Goal: Find specific page/section: Find specific page/section

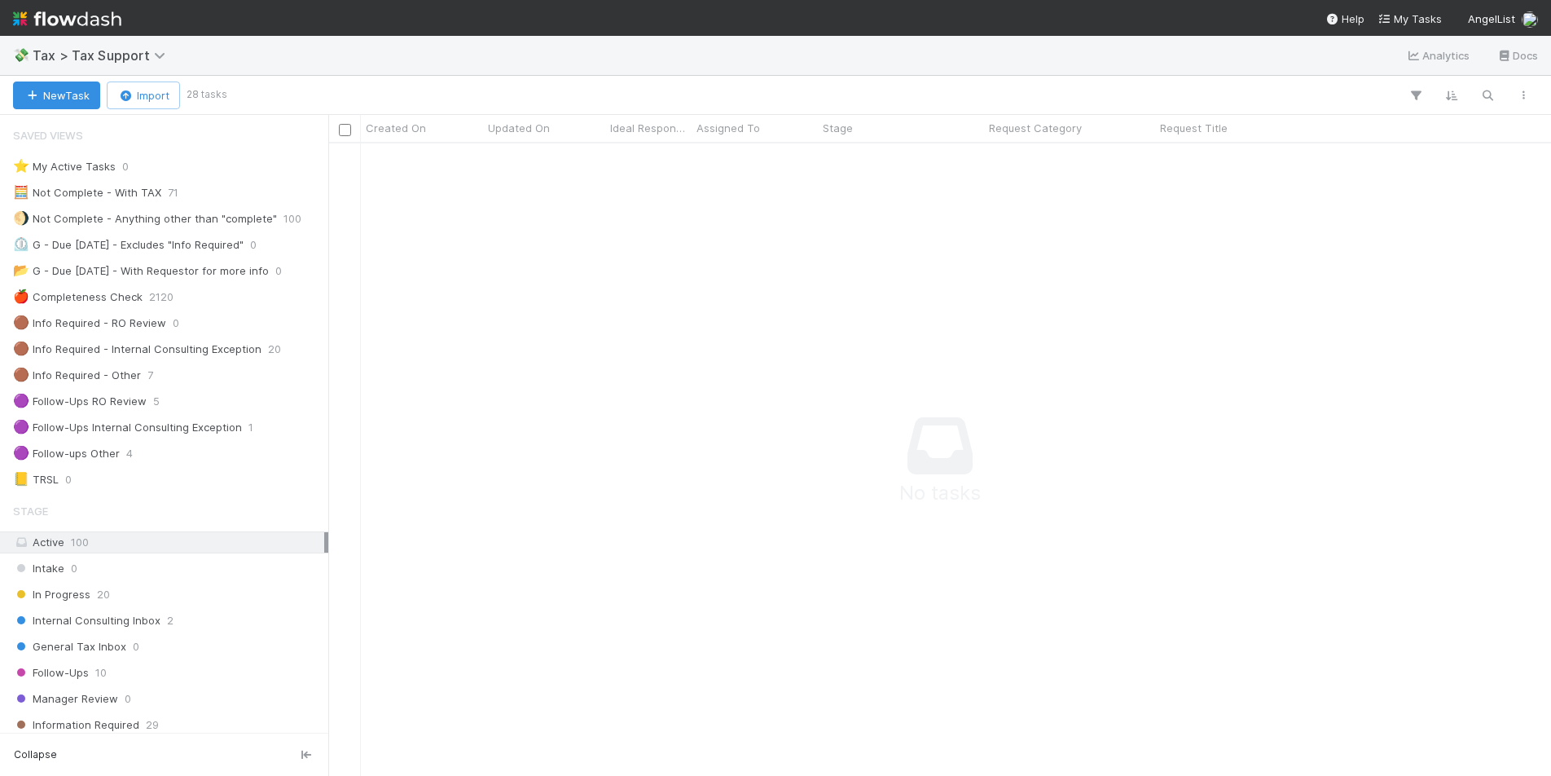
scroll to position [608, 1211]
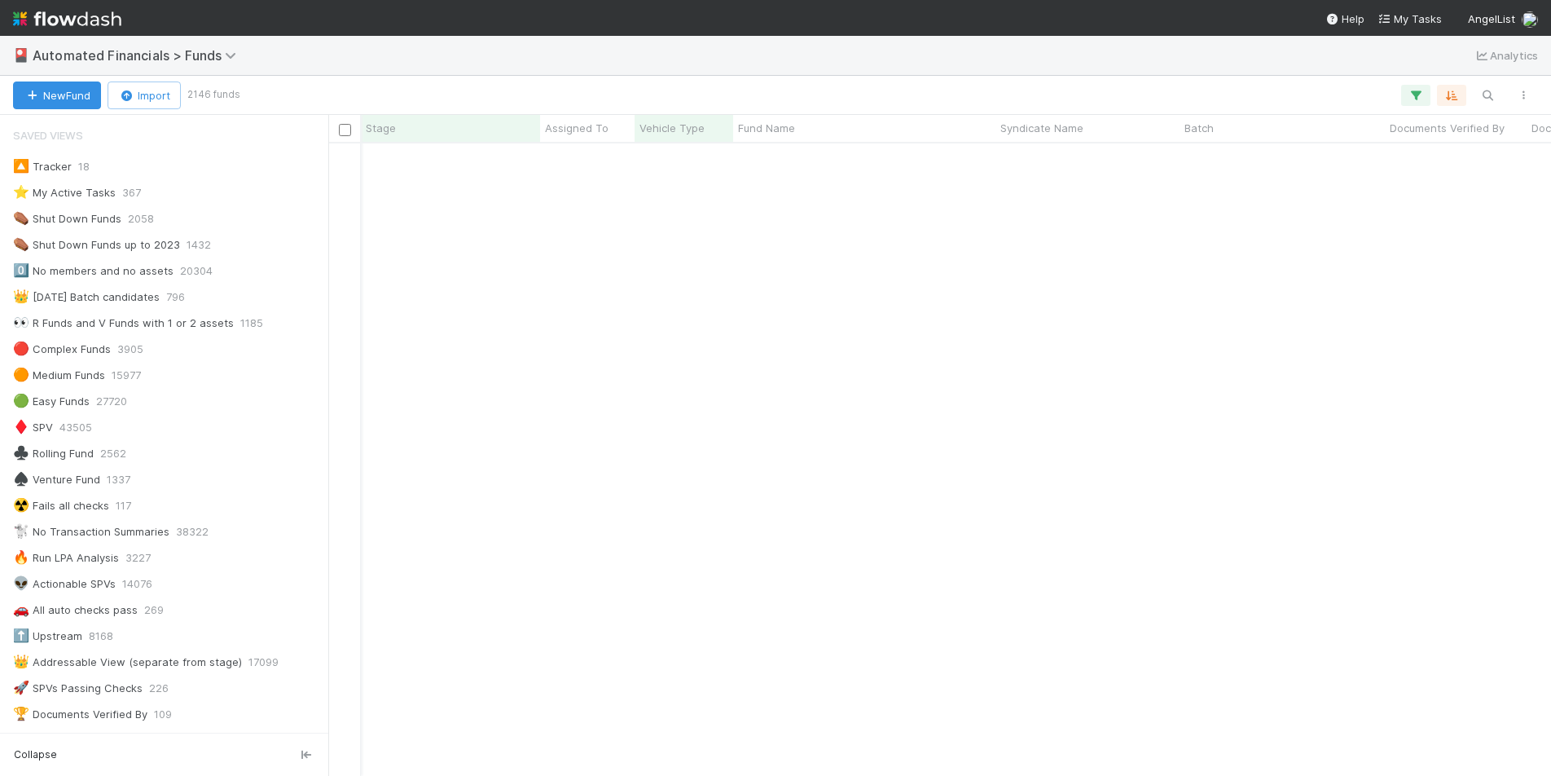
scroll to position [935, 0]
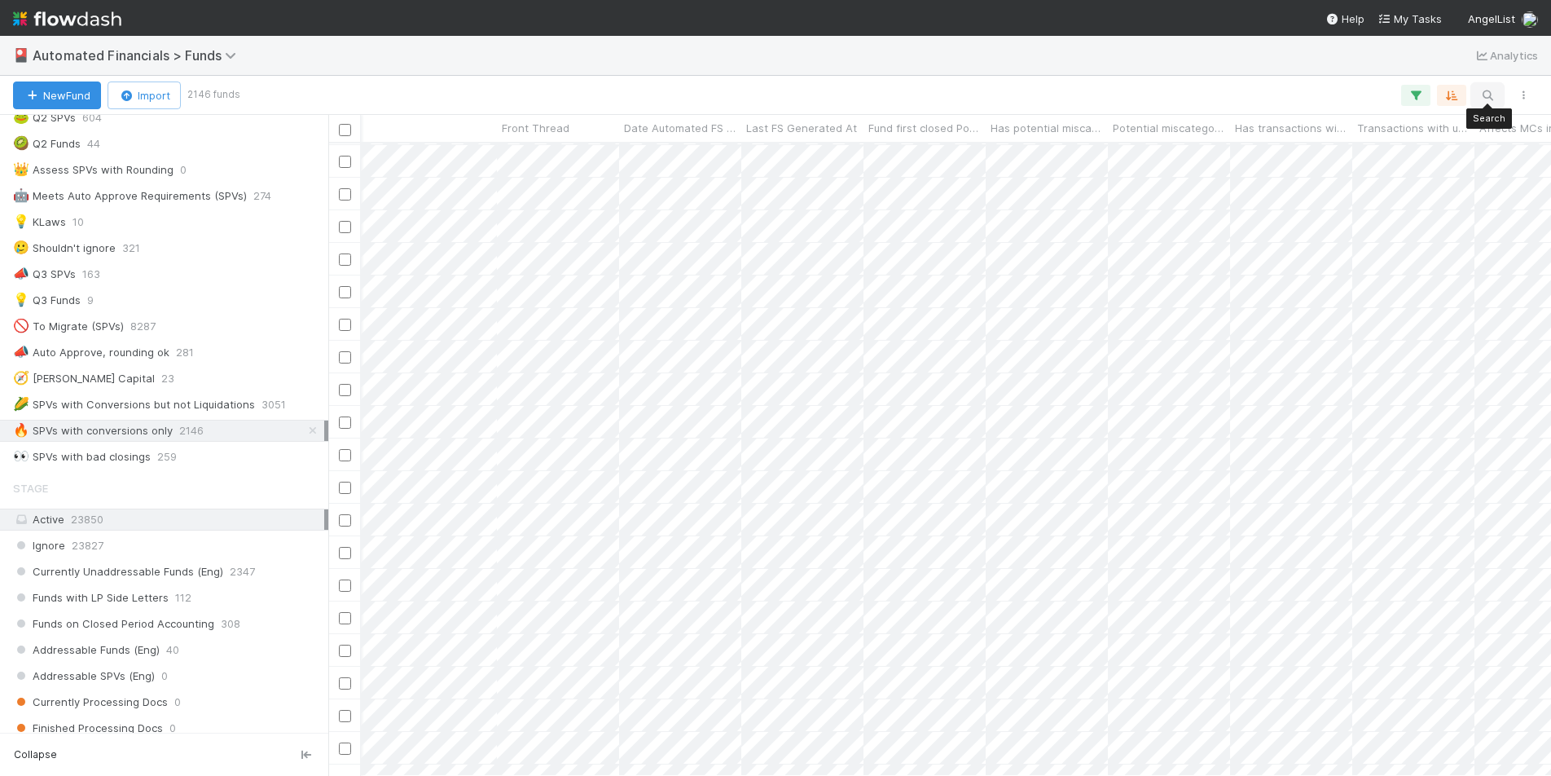
click at [1492, 100] on icon "button" at bounding box center [1487, 95] width 16 height 15
paste input "Stardust-UN-1117 Fund I, a series of AngelList Funds 2024, LP"
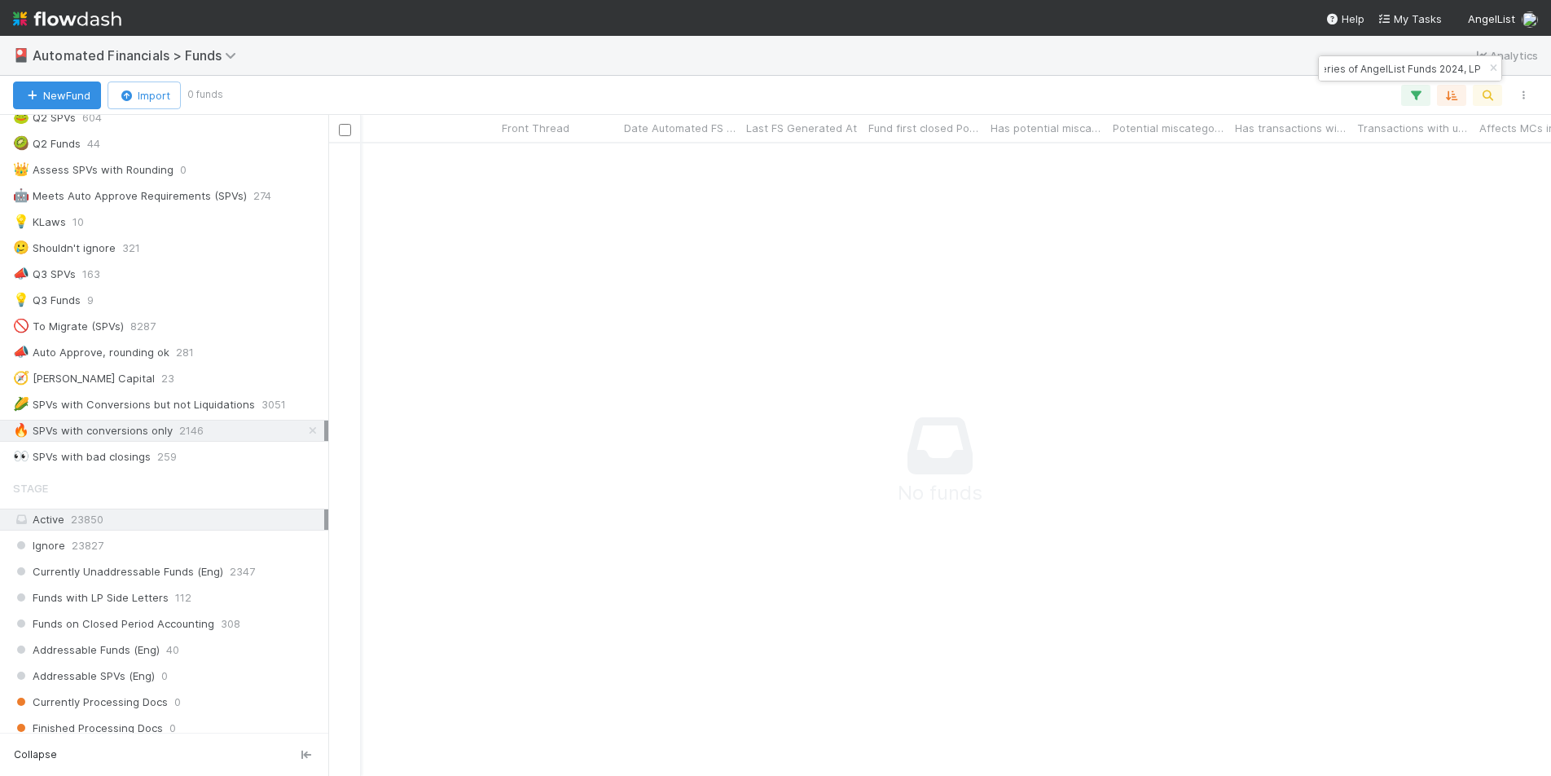
scroll to position [608, 1211]
type input "Stardust-UN-1117 Fund I, a series of AngelList Funds 2024, LP"
click at [206, 321] on div "🚫 To Migrate (SPVs) 8287" at bounding box center [168, 326] width 311 height 20
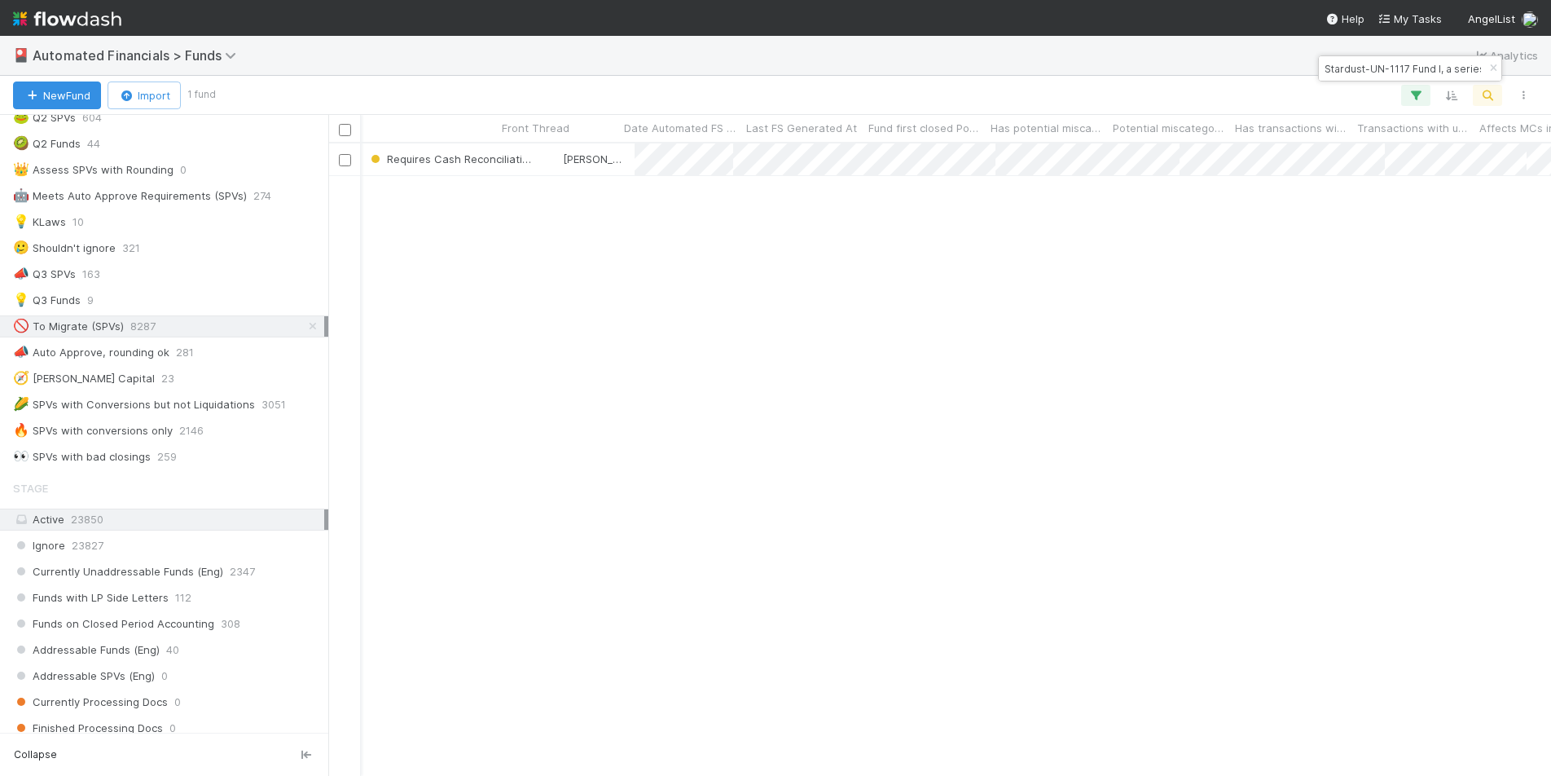
scroll to position [620, 1211]
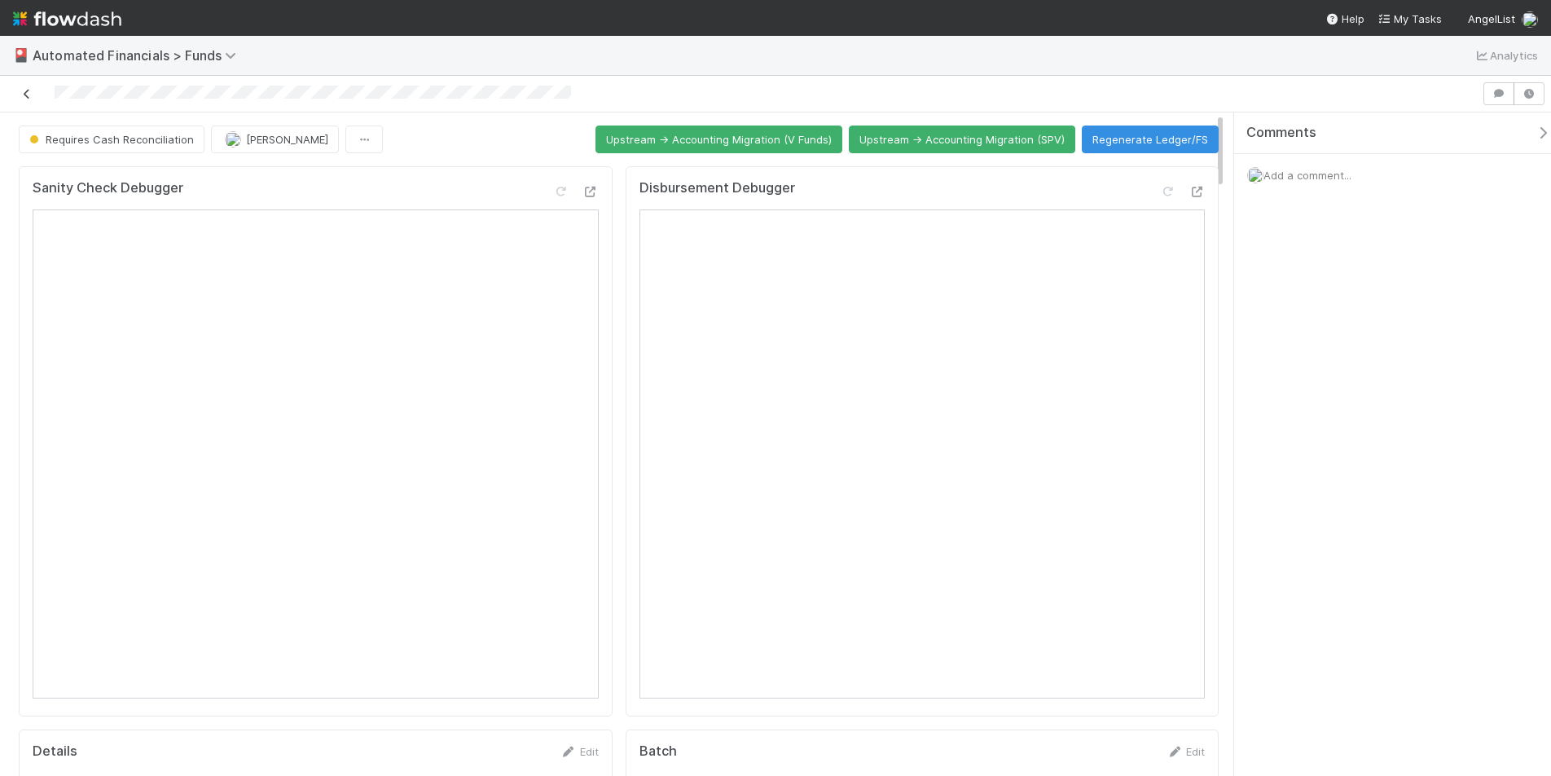
click at [27, 95] on icon at bounding box center [27, 94] width 16 height 11
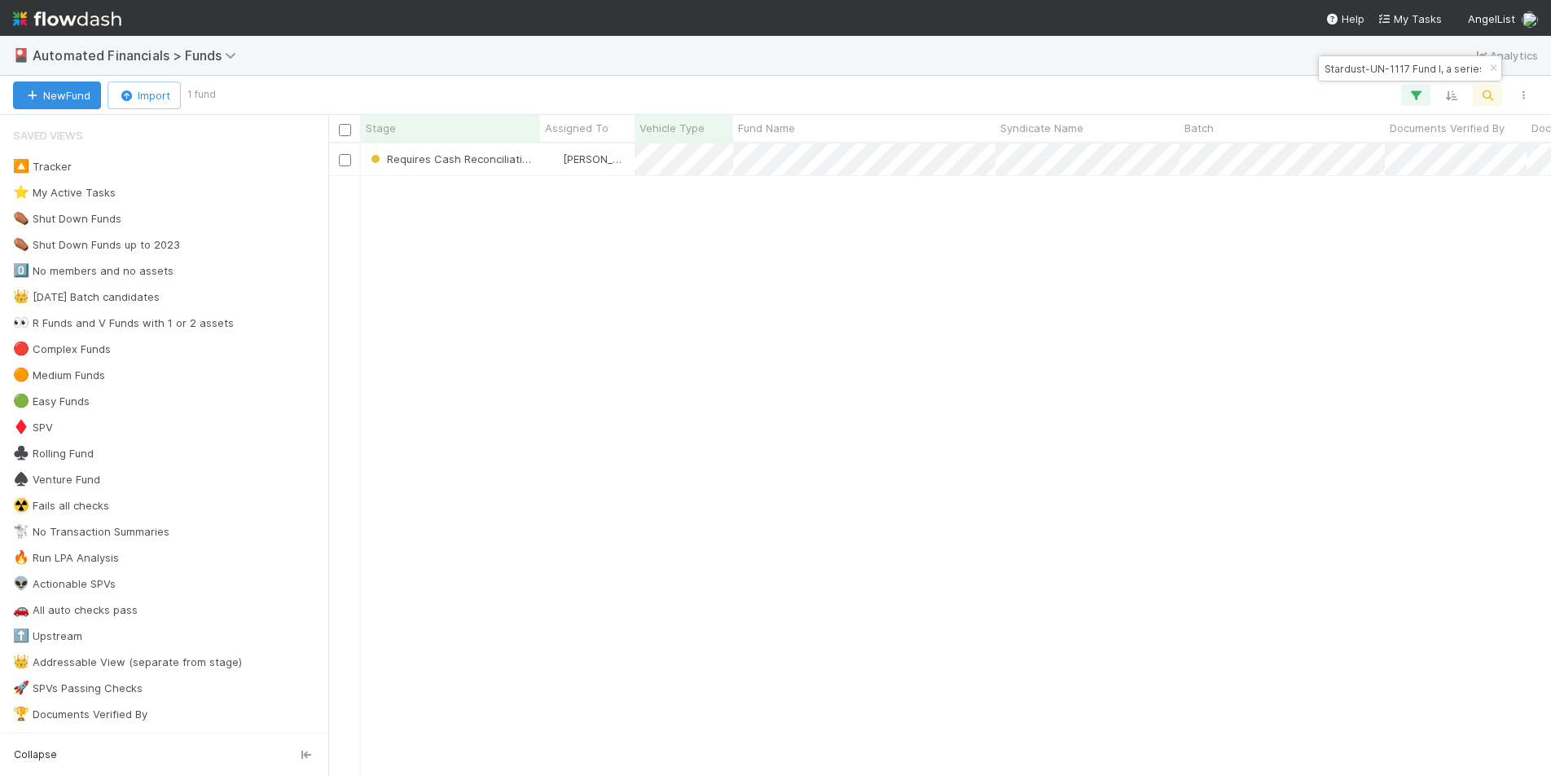
scroll to position [620, 1211]
click at [1487, 68] on icon "button" at bounding box center [1493, 69] width 16 height 10
click at [1490, 93] on icon "button" at bounding box center [1487, 95] width 16 height 15
type input "EL-0324 Gaingels Fund I, a series of [PERSON_NAME] Funds, LP"
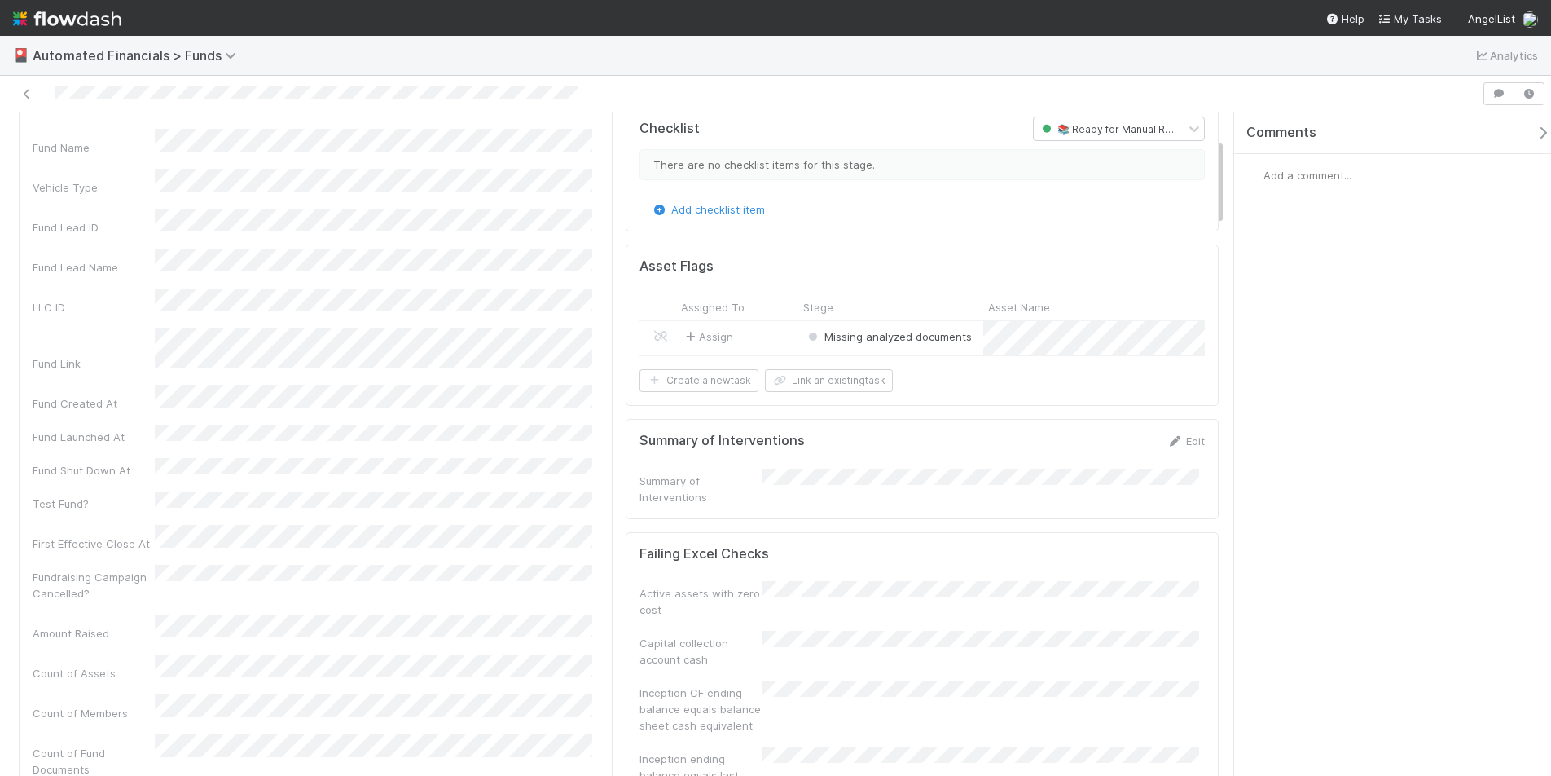
scroll to position [217, 0]
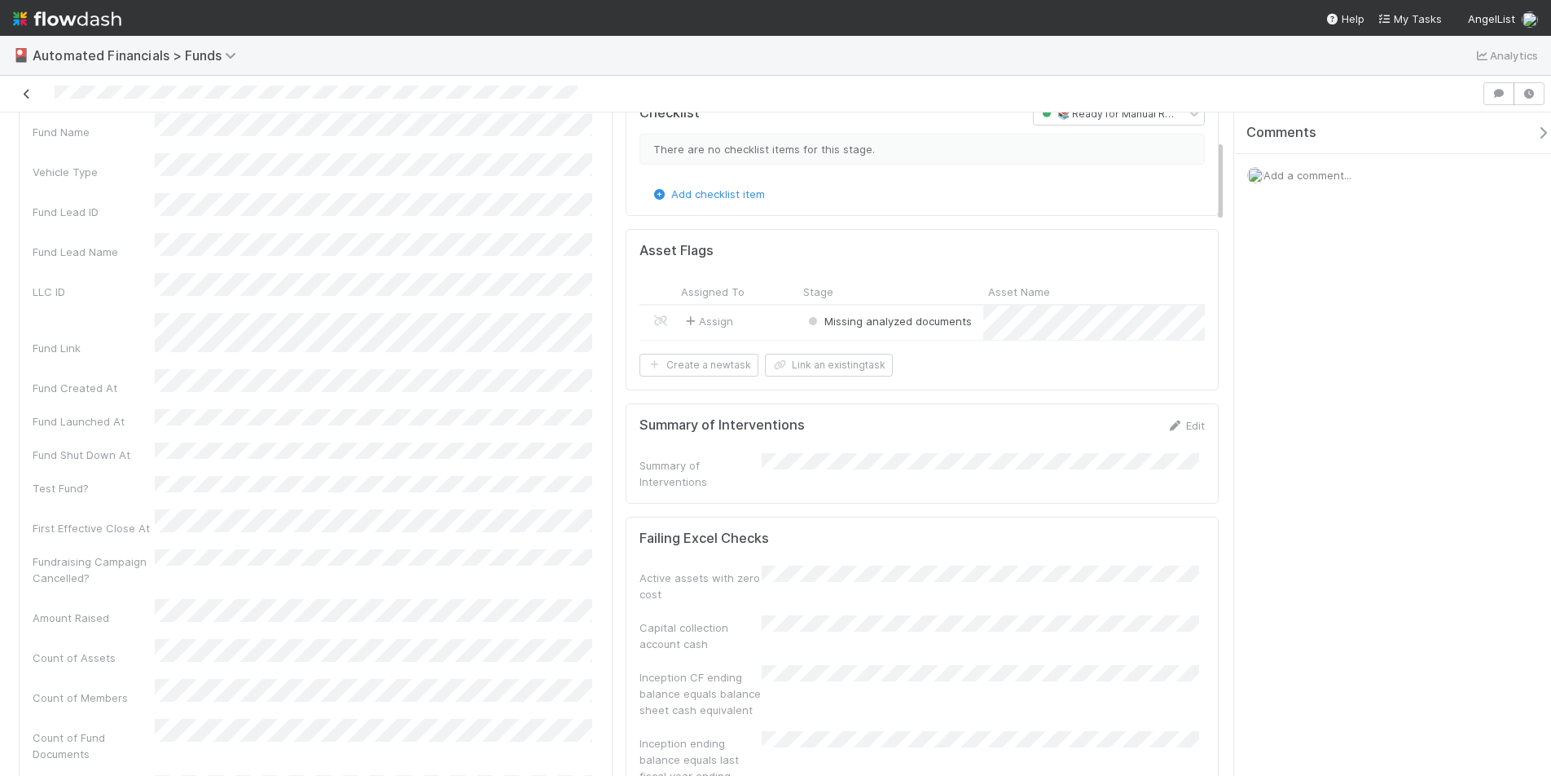
click at [30, 96] on icon at bounding box center [27, 94] width 16 height 11
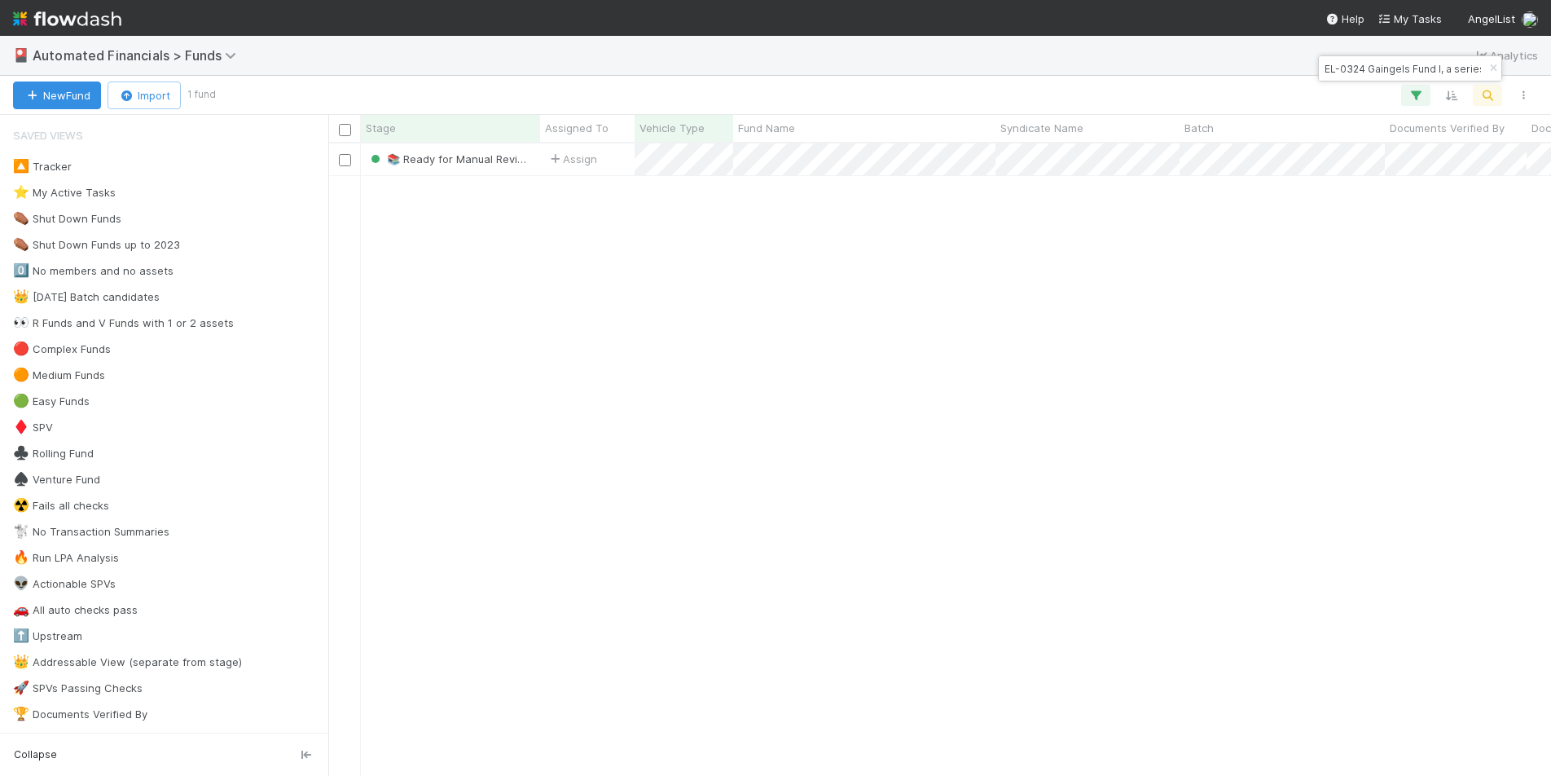
scroll to position [620, 1211]
click at [1492, 68] on icon "button" at bounding box center [1493, 69] width 16 height 10
click at [1491, 96] on icon "button" at bounding box center [1487, 95] width 16 height 15
type input "RU Fund II, a series of [PERSON_NAME] Angel Funds, LP"
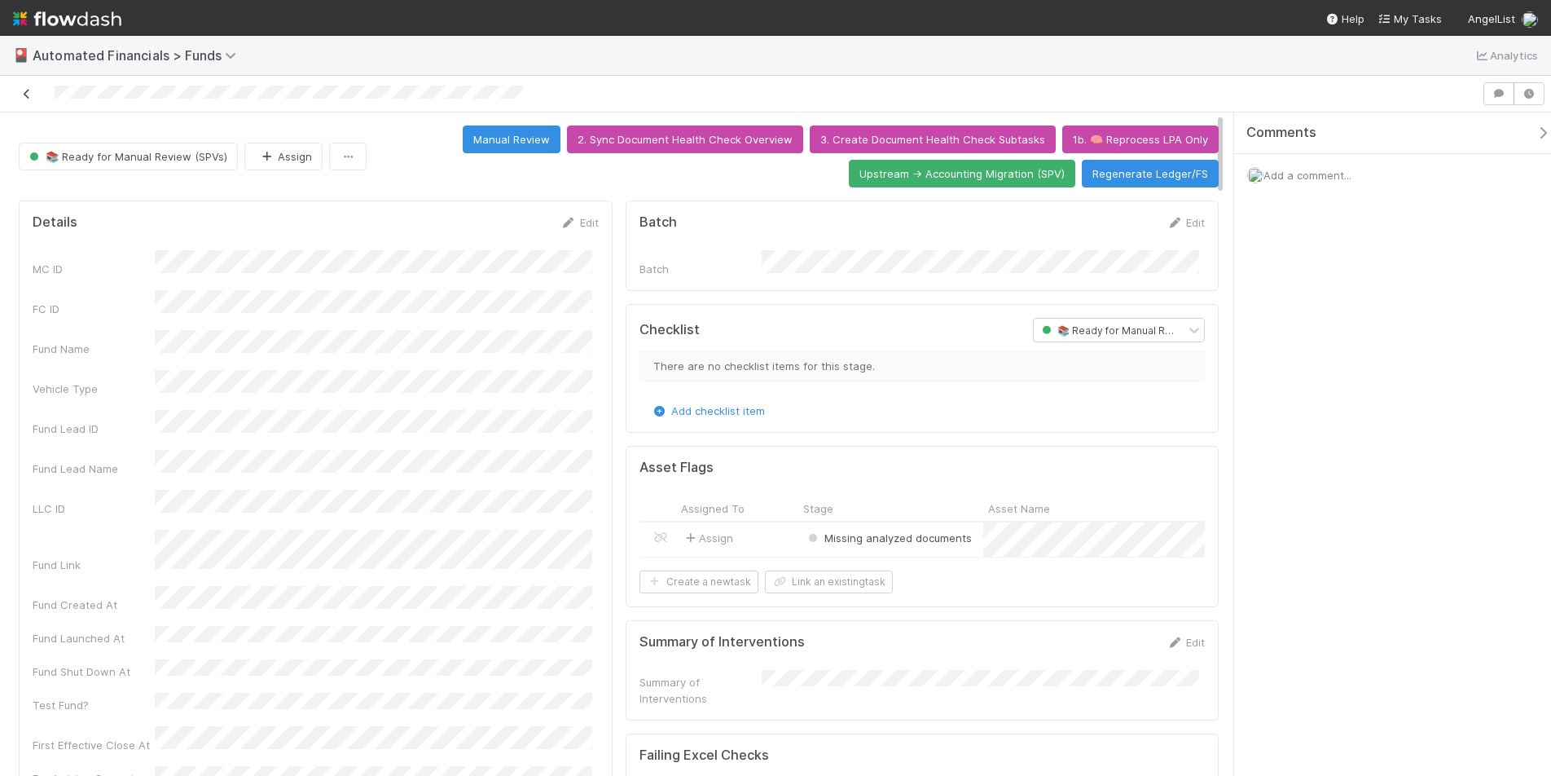
click at [29, 95] on icon at bounding box center [27, 94] width 16 height 11
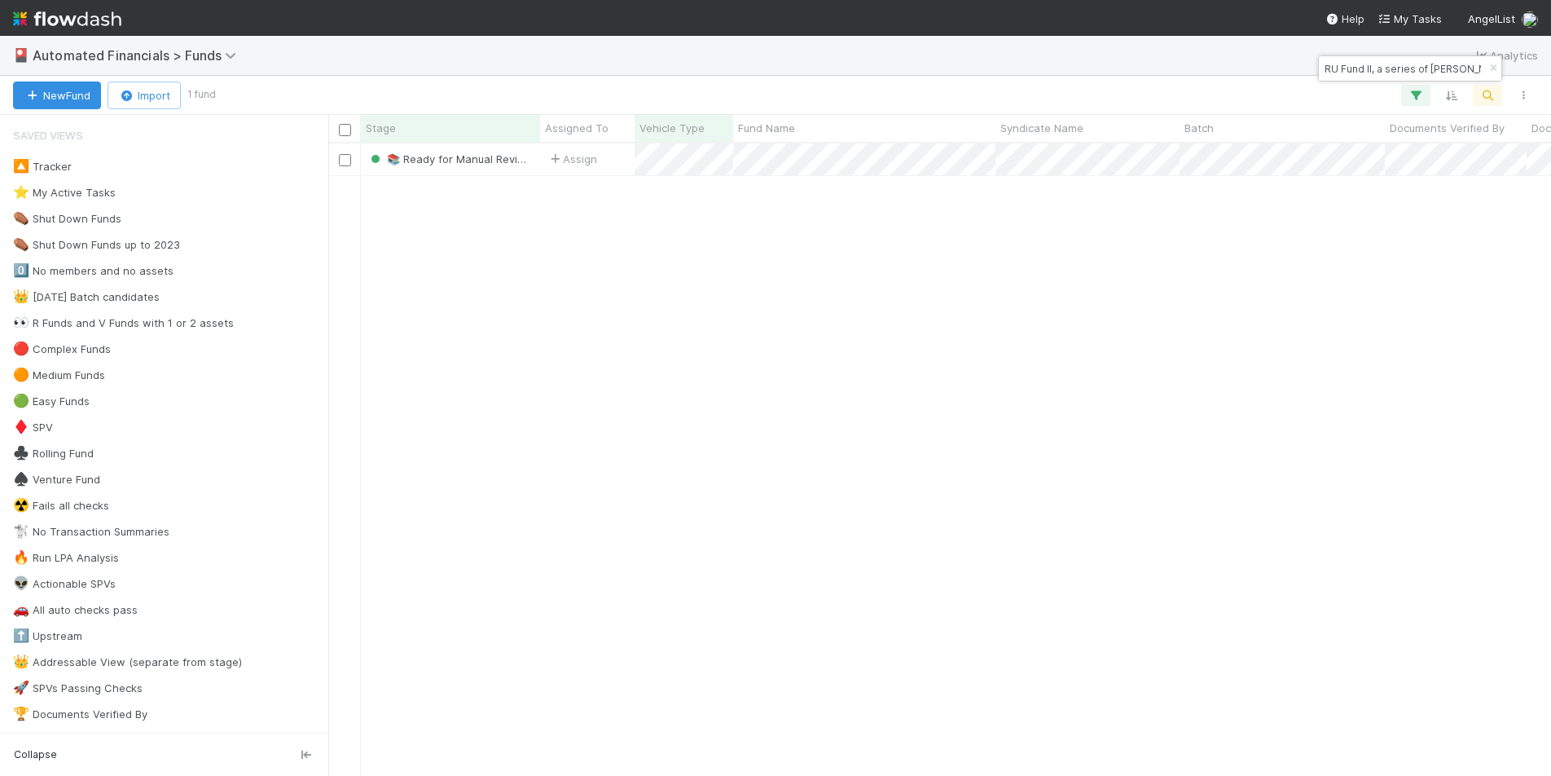
scroll to position [620, 1211]
click at [1496, 64] on icon "button" at bounding box center [1493, 69] width 16 height 10
click at [1492, 96] on icon "button" at bounding box center [1487, 95] width 16 height 15
type input "SaxeCap Advisors V AL Vehicle, LP"
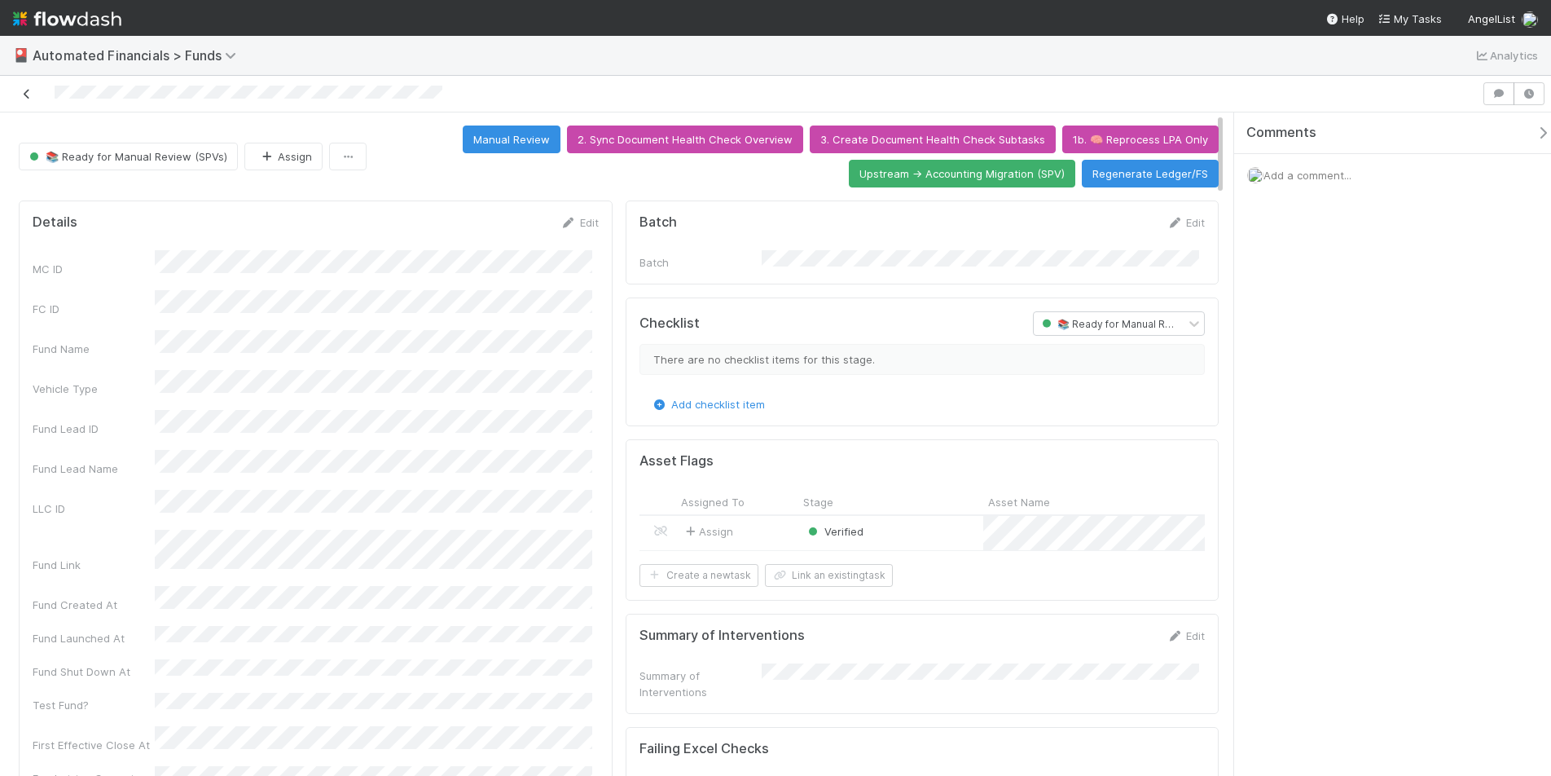
click at [24, 91] on icon at bounding box center [27, 94] width 16 height 11
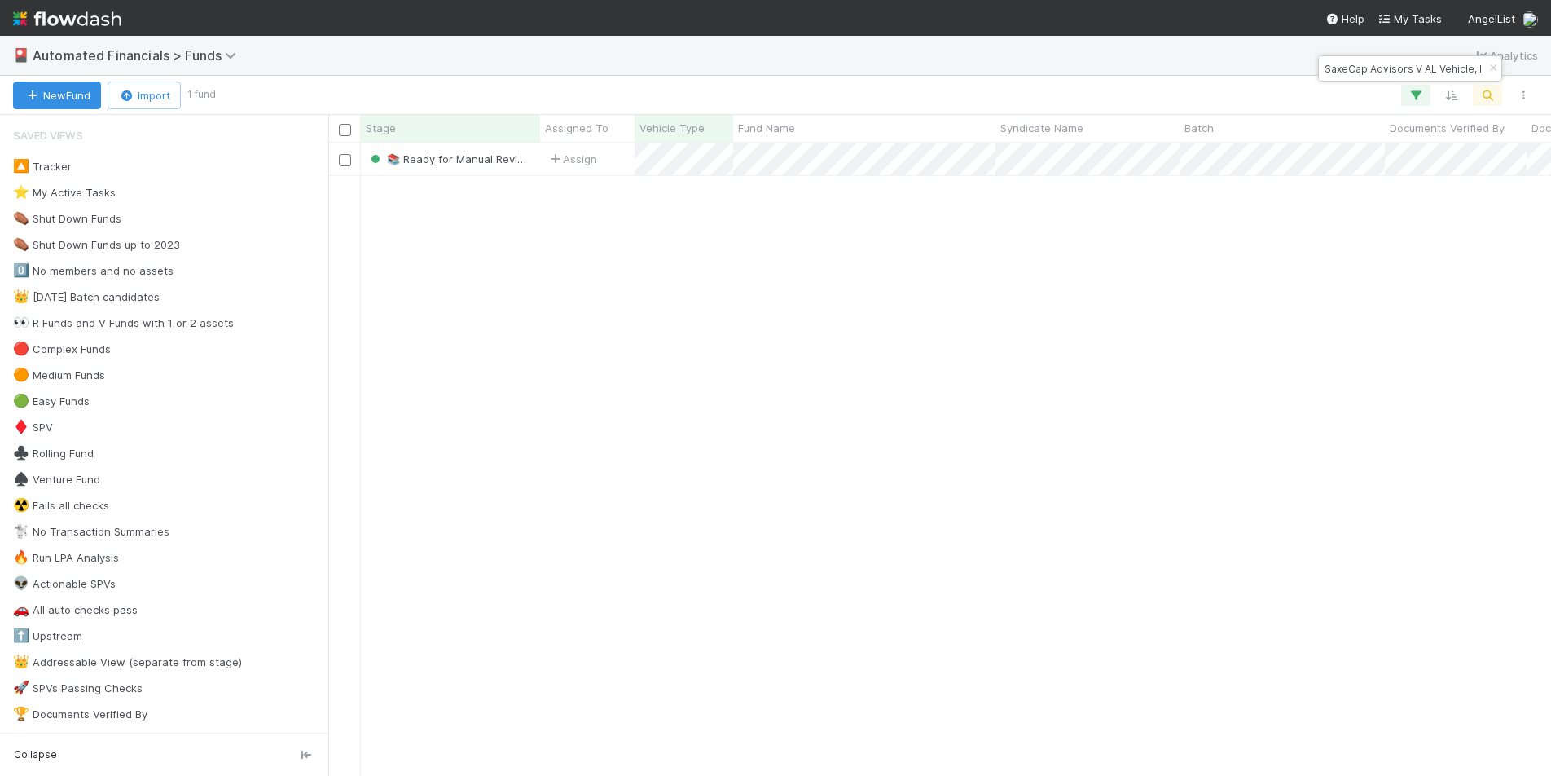
scroll to position [620, 1211]
click at [1496, 73] on button "button" at bounding box center [1493, 69] width 18 height 20
click at [1487, 93] on icon "button" at bounding box center [1487, 95] width 16 height 15
type input "CL-0919 Fund I, a series of FJ Labs Funds, LP"
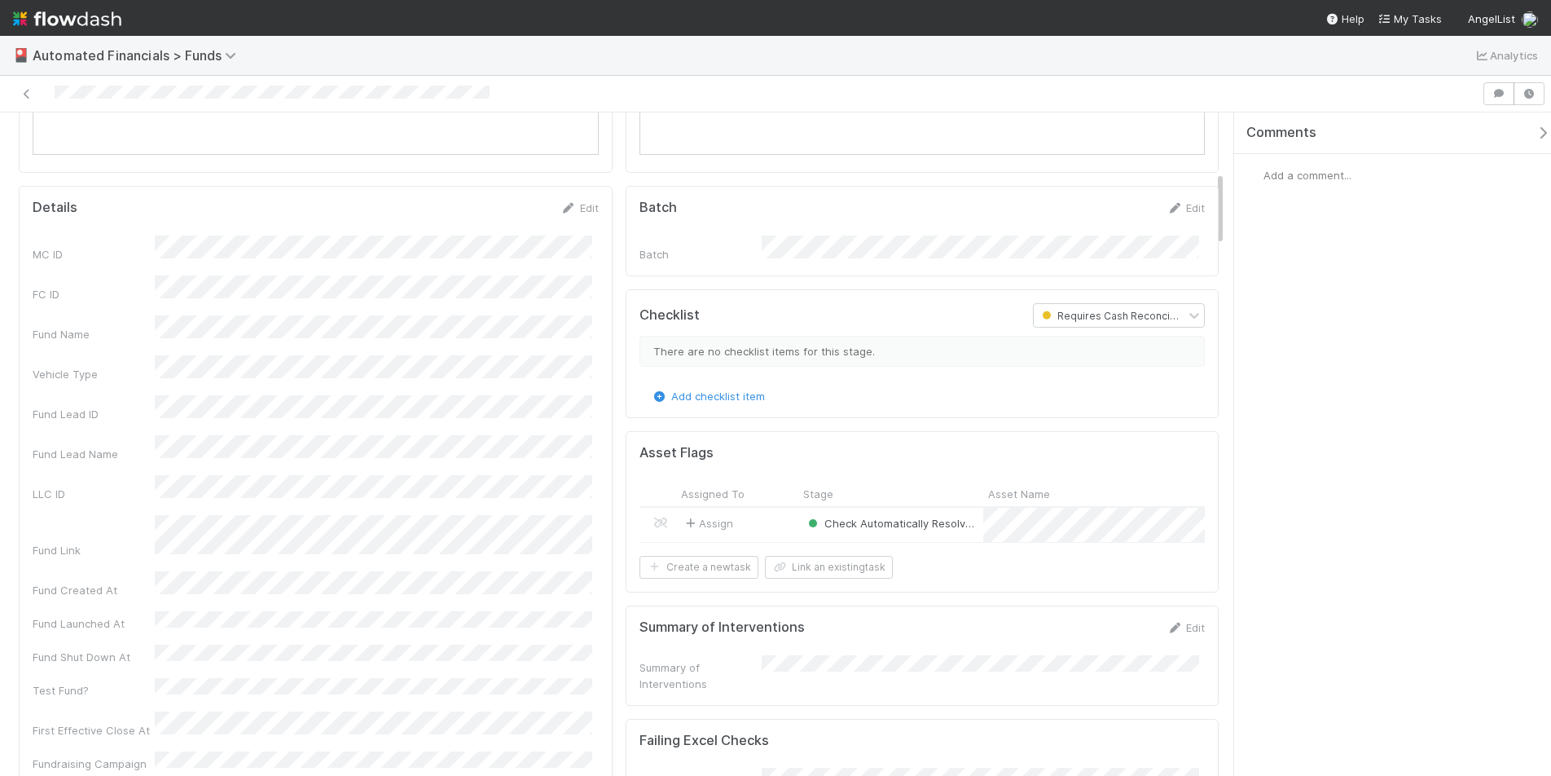
scroll to position [743, 0]
